Goal: Information Seeking & Learning: Learn about a topic

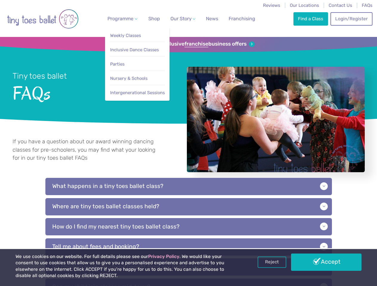
click at [121, 18] on span "Programme" at bounding box center [120, 19] width 26 height 6
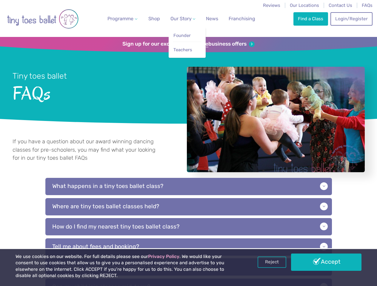
click at [177, 18] on span "Our Story" at bounding box center [180, 19] width 21 height 6
click at [188, 44] on li "Teachers" at bounding box center [187, 48] width 28 height 13
click at [188, 193] on p "What happens in a tiny toes ballet class?" at bounding box center [188, 186] width 286 height 17
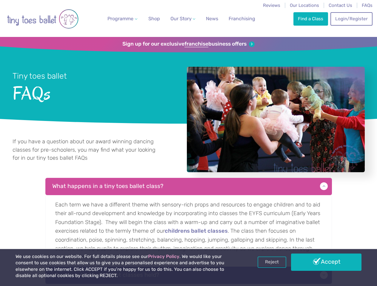
click at [188, 214] on p "Each term we have a different theme with sensory-rich props and resources to en…" at bounding box center [188, 228] width 286 height 67
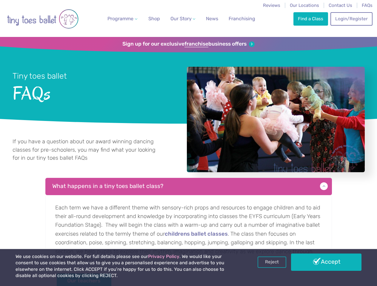
click at [188, 234] on p "Each term we have a different theme with sensory-rich props and resources to en…" at bounding box center [188, 246] width 286 height 103
click at [272, 262] on link "Reject" at bounding box center [271, 262] width 29 height 11
click at [326, 262] on p "Each term we have a different theme with sensory-rich props and resources to en…" at bounding box center [188, 246] width 286 height 103
